Goal: Task Accomplishment & Management: Complete application form

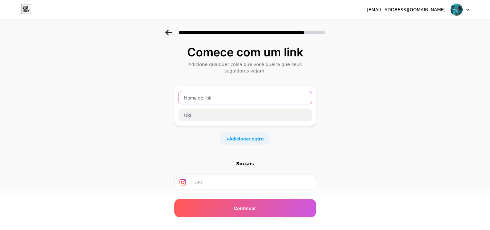
click at [210, 99] on input "text" at bounding box center [245, 97] width 133 height 13
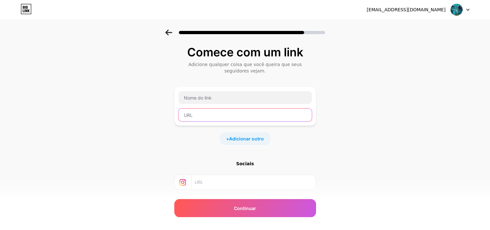
click at [198, 116] on input "text" at bounding box center [245, 115] width 133 height 13
paste input "[URL][DOMAIN_NAME]"
type input "[URL][DOMAIN_NAME]"
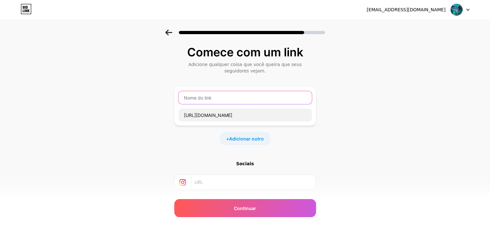
scroll to position [0, 0]
click at [212, 99] on input "text" at bounding box center [245, 97] width 133 height 13
paste input "🎃 Baixe grátis: 7 Tiragens Místicas de [DATE]"
type input "🎃 Baixe grátis: 7 Tiragens Místicas de [DATE]"
click at [258, 138] on font "Adicionar outro" at bounding box center [246, 138] width 35 height 5
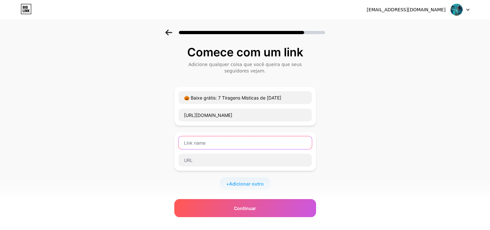
click at [230, 142] on input "text" at bounding box center [245, 142] width 133 height 13
paste input "🔮 Curso Tarot 3 em 1 – Inicie sua jornada espiritual"
type input "🔮 Curso Tarot 3 em 1 – Inicie sua jornada espiritual"
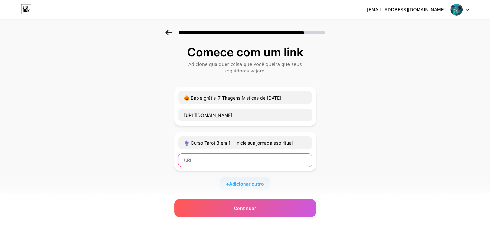
paste input "[URL][DOMAIN_NAME]"
type input "[URL][DOMAIN_NAME]"
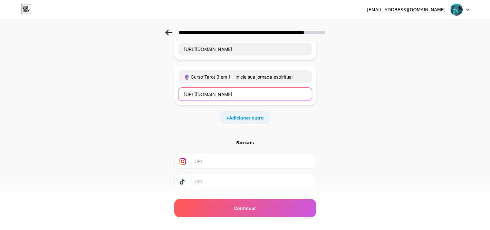
scroll to position [76, 0]
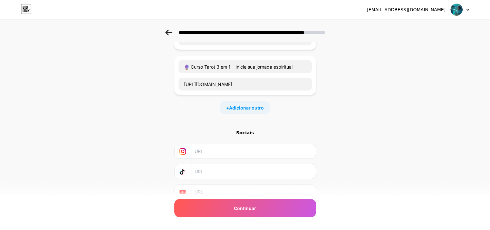
paste input "[URL][DOMAIN_NAME]"
type input "[URL][DOMAIN_NAME]"
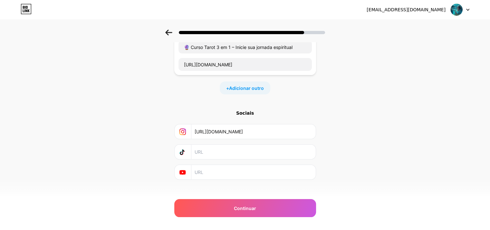
scroll to position [102, 0]
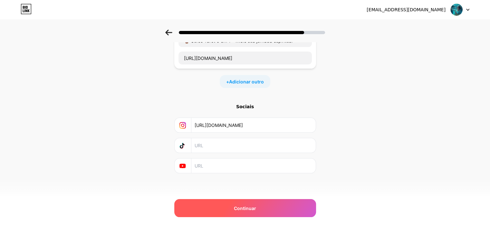
click at [276, 206] on div "Continuar" at bounding box center [245, 208] width 142 height 18
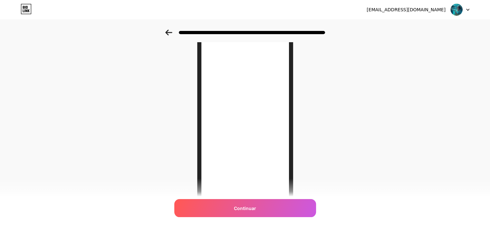
scroll to position [49, 0]
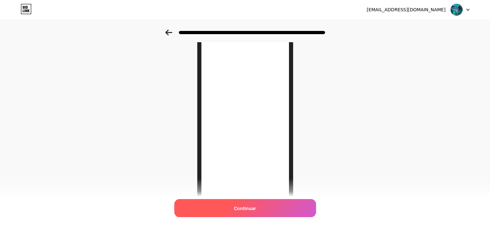
click at [272, 209] on div "Continuar" at bounding box center [245, 208] width 142 height 18
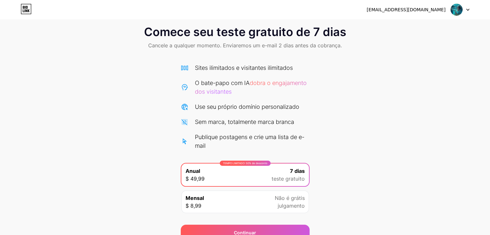
scroll to position [41, 0]
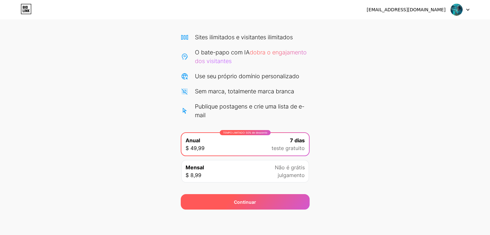
click at [244, 202] on font "Continuar" at bounding box center [245, 202] width 22 height 5
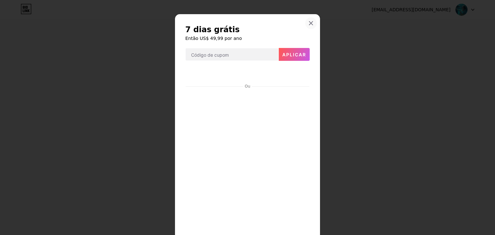
click at [310, 23] on icon at bounding box center [312, 24] width 4 height 4
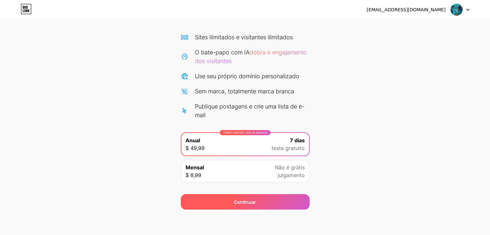
click at [296, 197] on div "Continuar" at bounding box center [245, 201] width 129 height 15
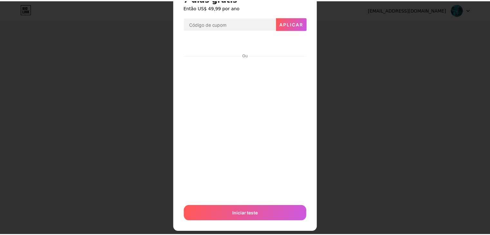
scroll to position [42, 0]
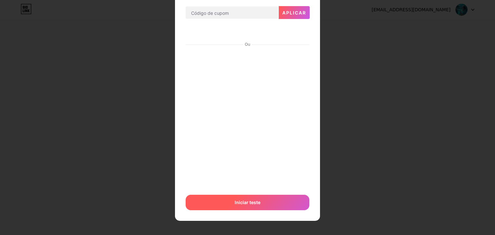
click at [252, 201] on font "Iniciar teste" at bounding box center [248, 202] width 26 height 5
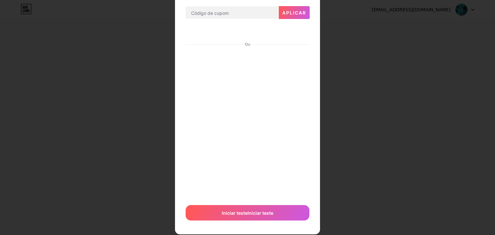
click at [403, 24] on div at bounding box center [247, 75] width 495 height 235
